Goal: Task Accomplishment & Management: Use online tool/utility

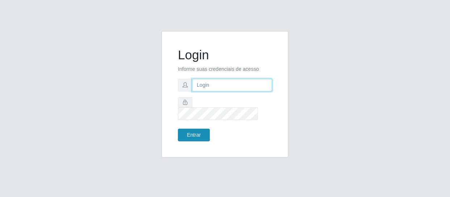
type input "[EMAIL_ADDRESS][DOMAIN_NAME]"
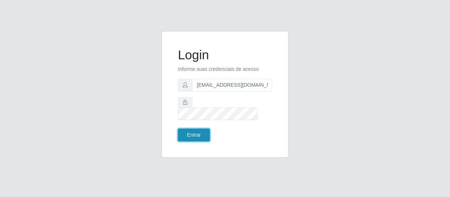
click at [193, 130] on button "Entrar" at bounding box center [194, 135] width 32 height 13
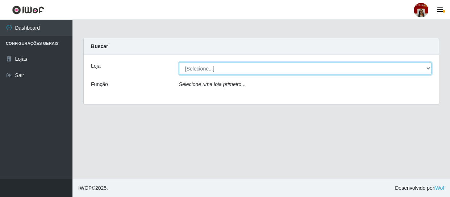
click at [427, 67] on select "[Selecione...] Mar Vermelho - Loja 04" at bounding box center [305, 68] width 253 height 13
select select "251"
click at [179, 62] on select "[Selecione...] Mar Vermelho - Loja 04" at bounding box center [305, 68] width 253 height 13
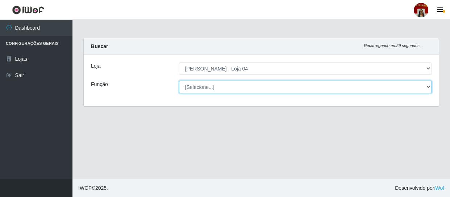
click at [425, 86] on select "[Selecione...] ASG ASG + ASG ++ Auxiliar de Depósito Auxiliar de Depósito + Aux…" at bounding box center [305, 87] width 253 height 13
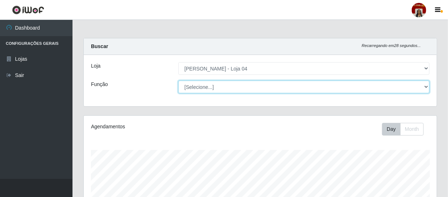
scroll to position [150, 353]
select select "22"
click at [178, 81] on select "[Selecione...] ASG ASG + ASG ++ Auxiliar de Depósito Auxiliar de Depósito + Aux…" at bounding box center [303, 87] width 251 height 13
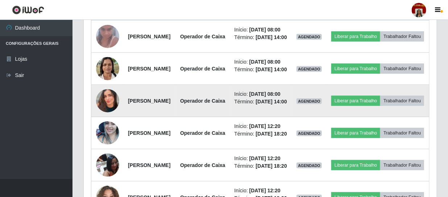
scroll to position [362, 0]
